Goal: Task Accomplishment & Management: Manage account settings

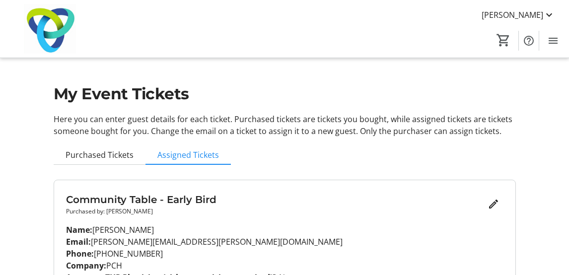
scroll to position [96, 0]
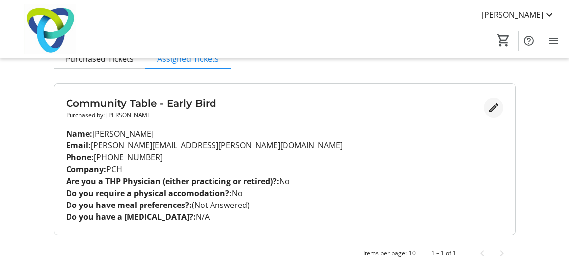
click at [494, 106] on mat-icon "Edit" at bounding box center [494, 108] width 12 height 12
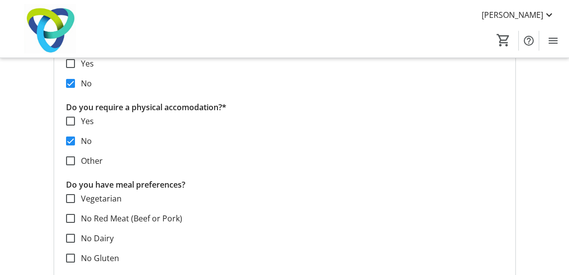
scroll to position [394, 0]
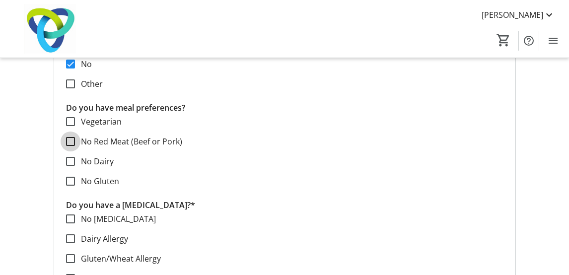
click at [72, 141] on input "No Red Meat (Beef or Pork)" at bounding box center [70, 141] width 9 height 9
click at [72, 140] on input "No Red Meat (Beef or Pork)" at bounding box center [70, 141] width 9 height 9
checkbox input "false"
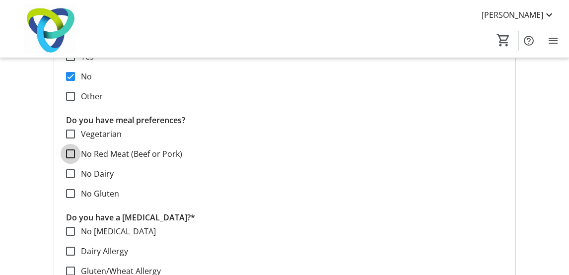
scroll to position [582, 0]
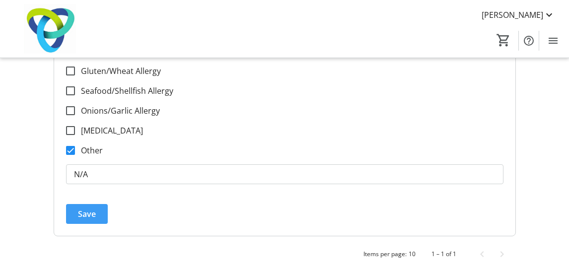
click at [85, 217] on span "Save" at bounding box center [87, 214] width 18 height 12
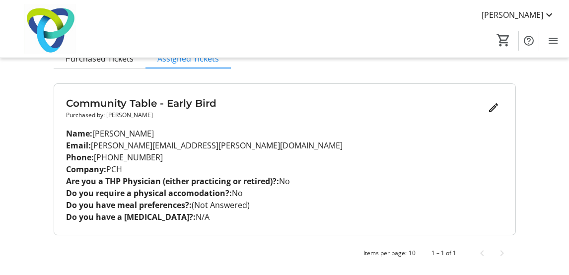
scroll to position [96, 0]
click at [493, 102] on mat-icon "Edit" at bounding box center [494, 108] width 12 height 12
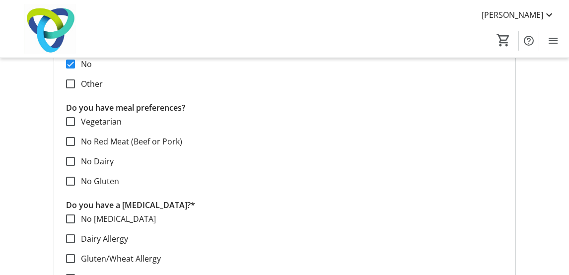
scroll to position [444, 0]
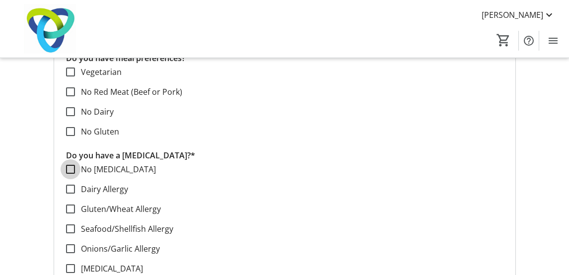
click at [67, 169] on input "No [MEDICAL_DATA]" at bounding box center [70, 169] width 9 height 9
checkbox input "true"
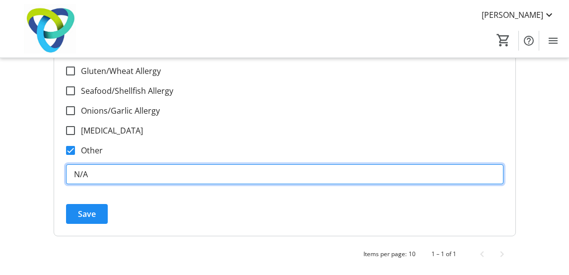
click at [116, 177] on input "N/A" at bounding box center [284, 174] width 437 height 20
drag, startPoint x: 112, startPoint y: 174, endPoint x: 55, endPoint y: 174, distance: 57.6
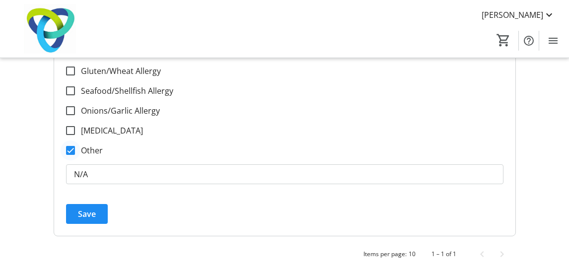
click at [74, 144] on div at bounding box center [71, 151] width 24 height 24
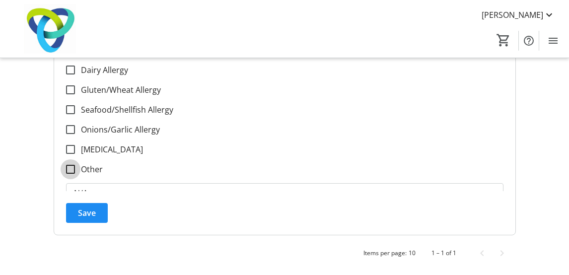
checkbox input "false"
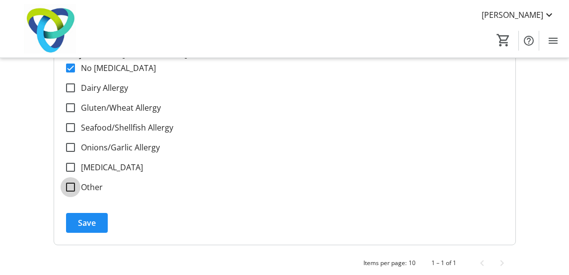
scroll to position [554, 0]
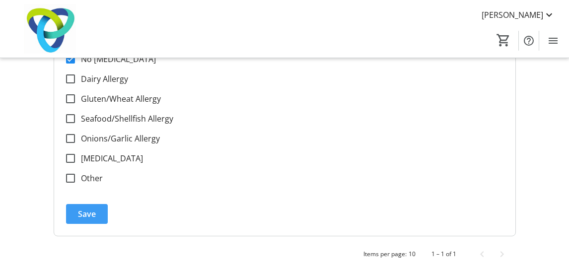
click at [85, 208] on span "Save" at bounding box center [87, 214] width 18 height 12
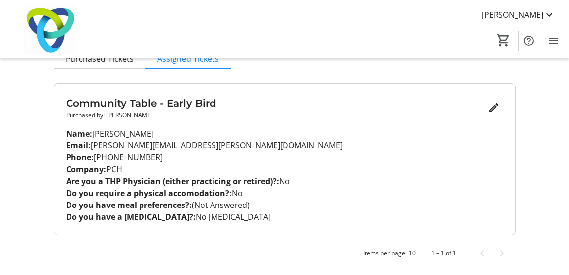
scroll to position [96, 0]
